Goal: Task Accomplishment & Management: Use online tool/utility

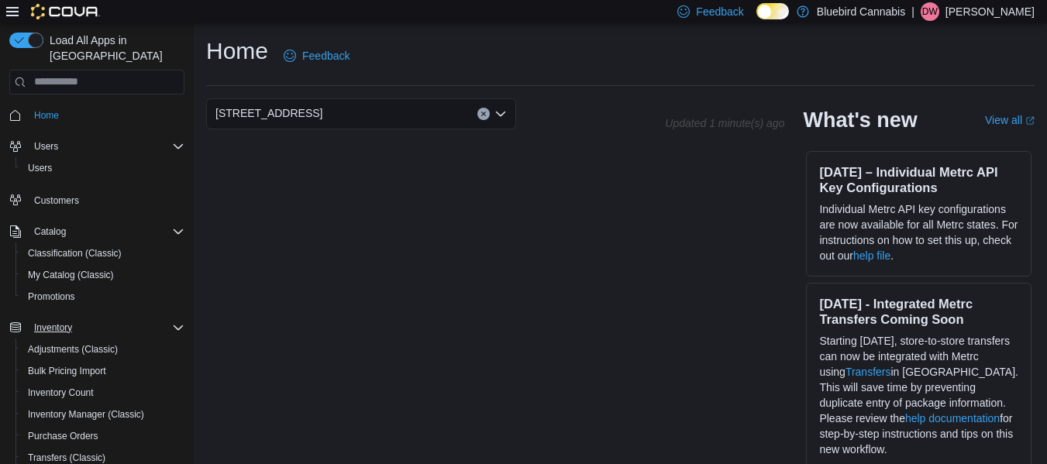
scroll to position [220, 0]
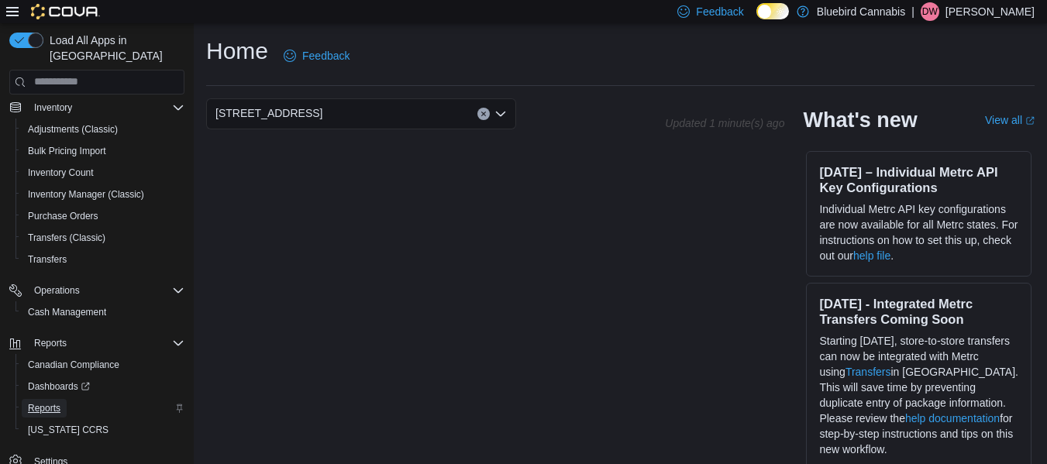
click at [51, 406] on span "Reports" at bounding box center [44, 408] width 33 height 12
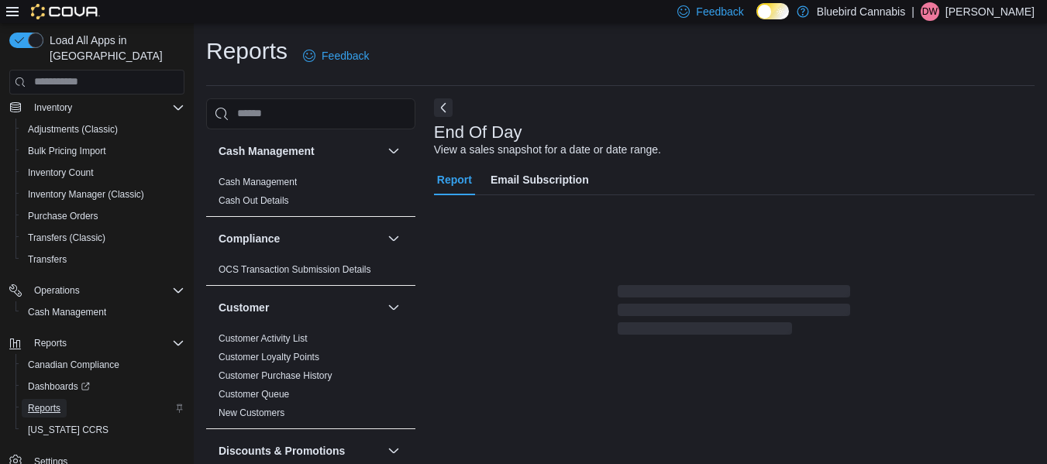
scroll to position [26, 0]
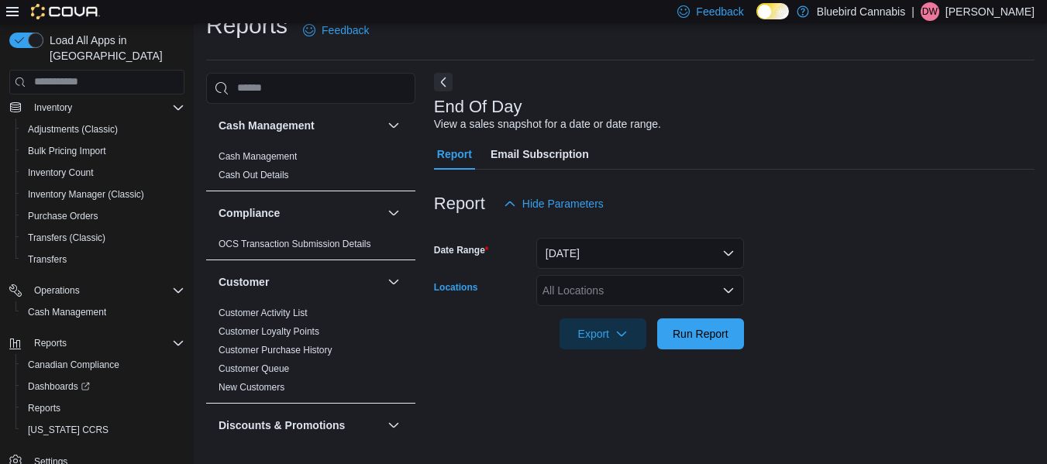
click at [595, 294] on div "All Locations" at bounding box center [640, 290] width 208 height 31
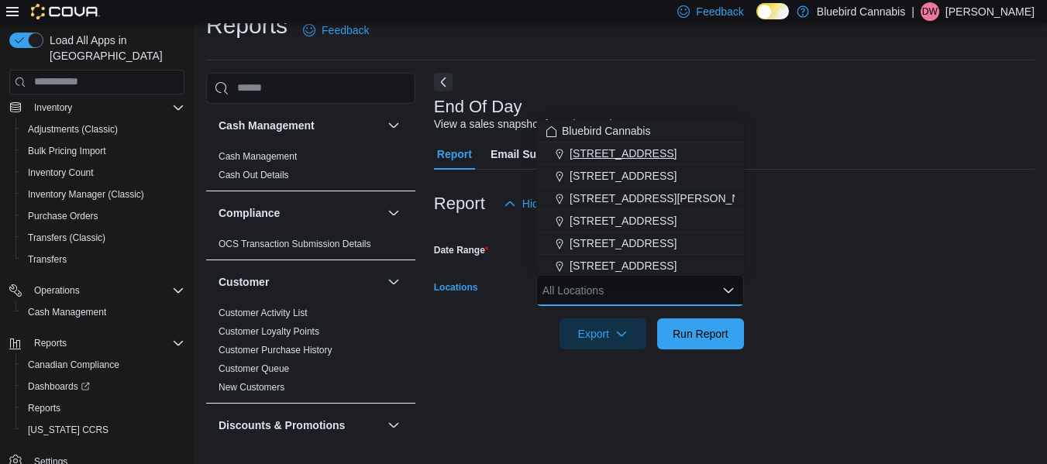
click at [586, 146] on span "[STREET_ADDRESS]" at bounding box center [622, 153] width 107 height 15
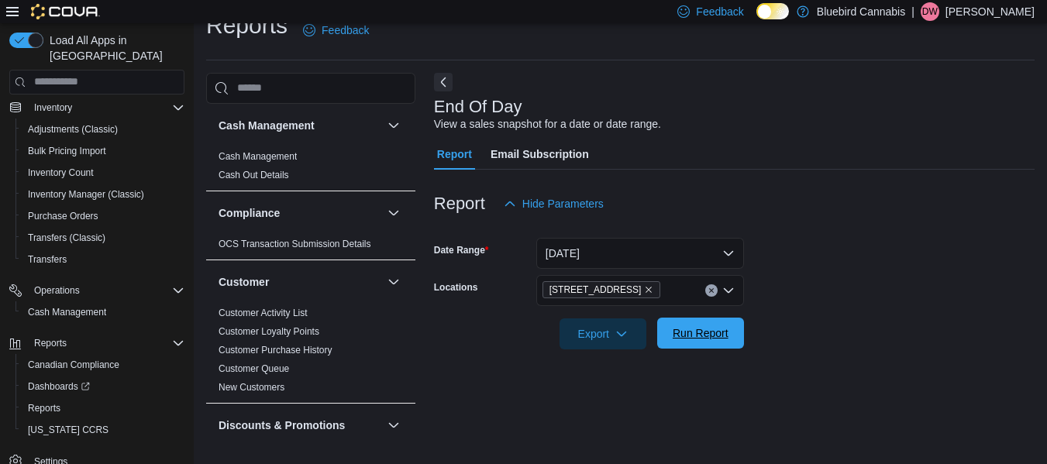
click at [703, 325] on span "Run Report" at bounding box center [700, 333] width 68 height 31
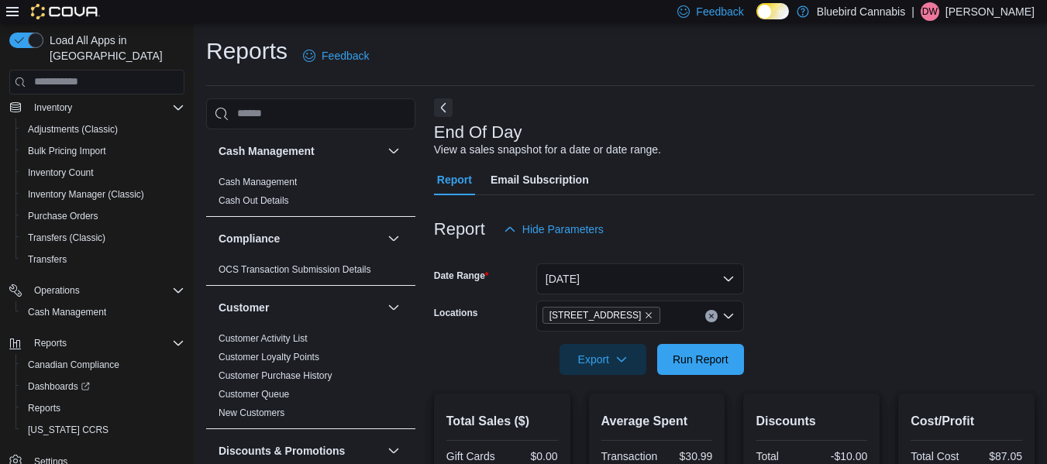
scroll to position [1, 0]
click at [671, 288] on button "[DATE]" at bounding box center [640, 278] width 208 height 31
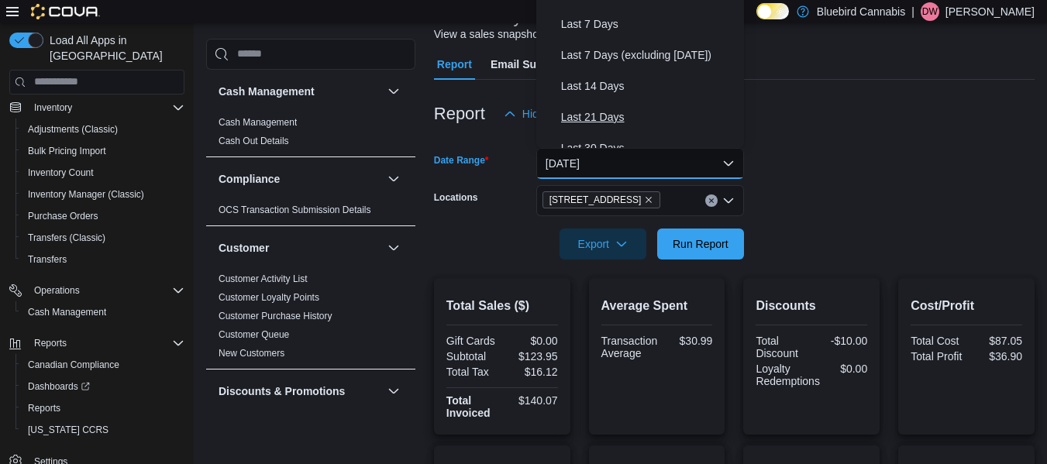
scroll to position [232, 0]
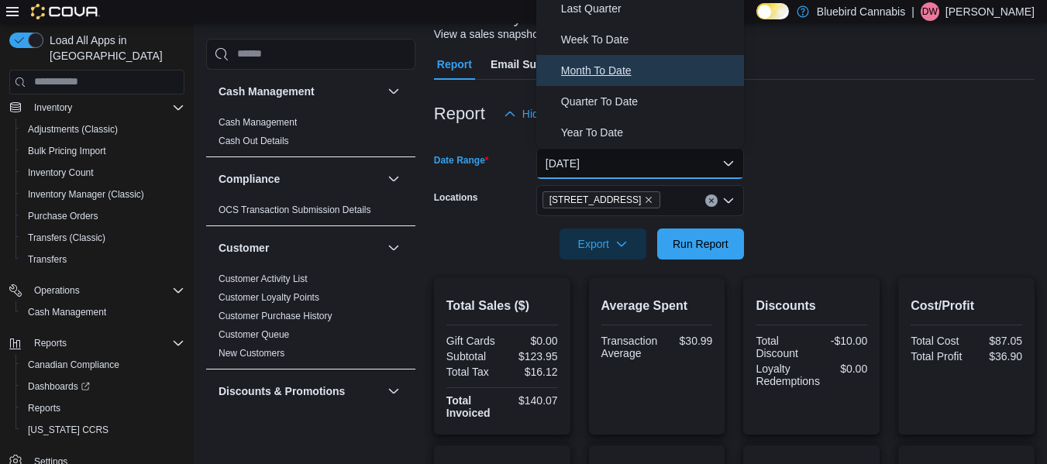
click at [597, 76] on span "Month To Date" at bounding box center [649, 70] width 177 height 19
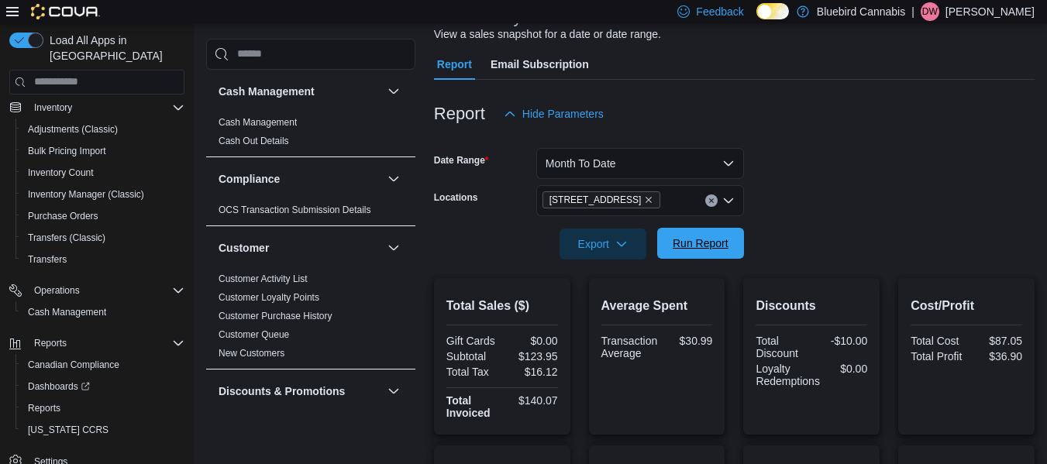
click at [720, 249] on span "Run Report" at bounding box center [700, 242] width 56 height 15
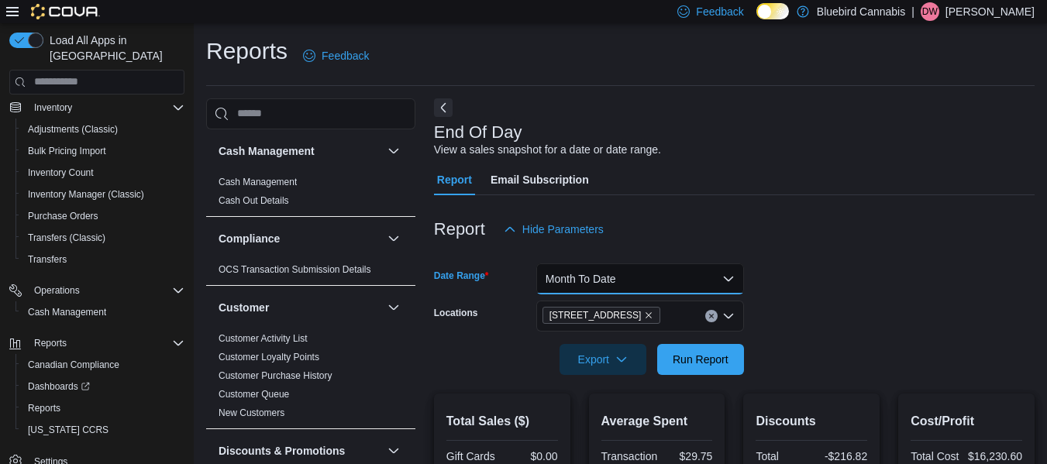
click at [689, 271] on button "Month To Date" at bounding box center [640, 278] width 208 height 31
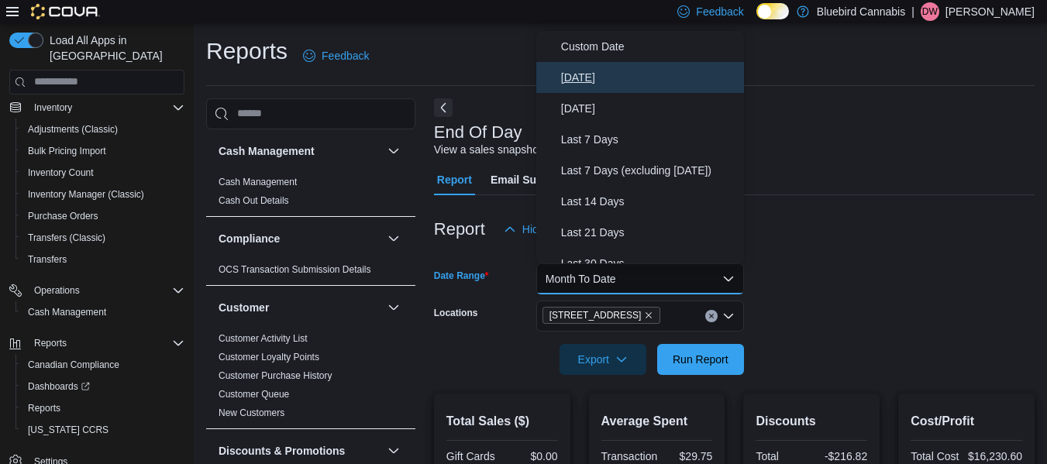
click at [571, 73] on span "[DATE]" at bounding box center [649, 77] width 177 height 19
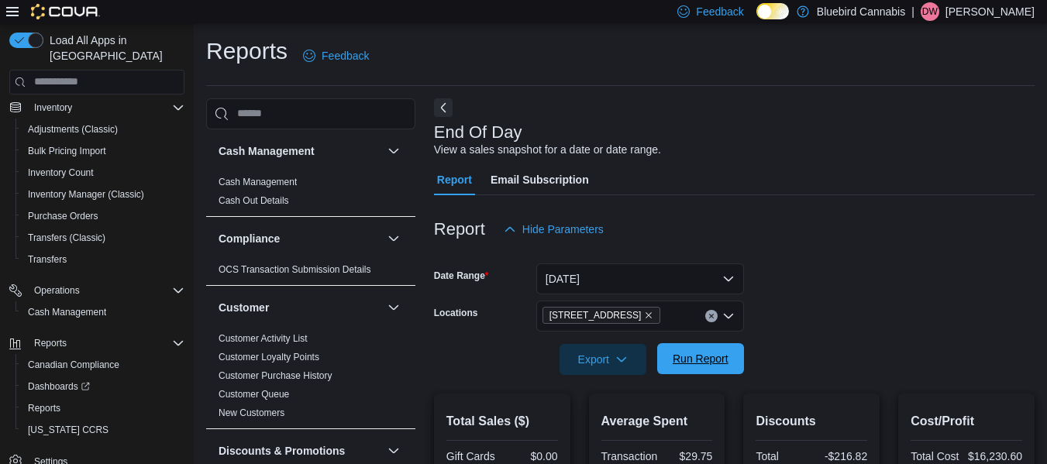
click at [693, 355] on span "Run Report" at bounding box center [700, 358] width 56 height 15
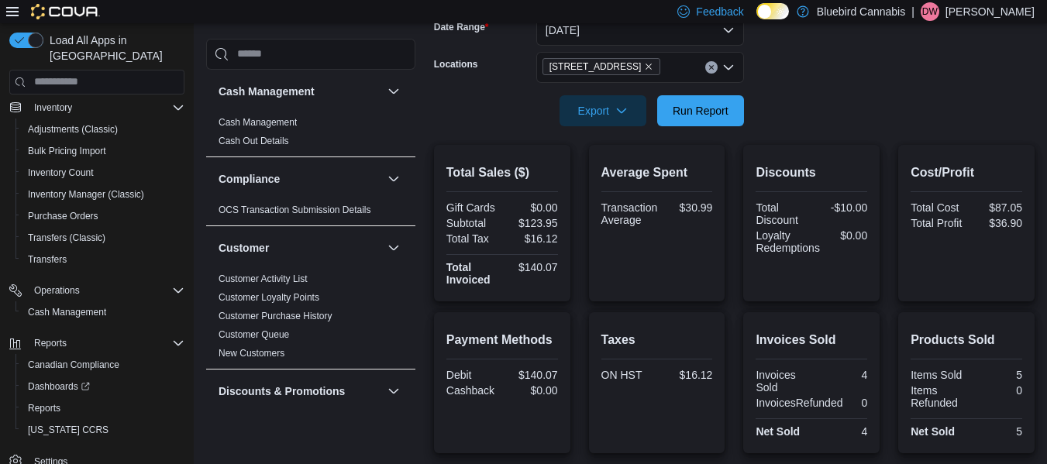
scroll to position [398, 0]
